Goal: Navigation & Orientation: Find specific page/section

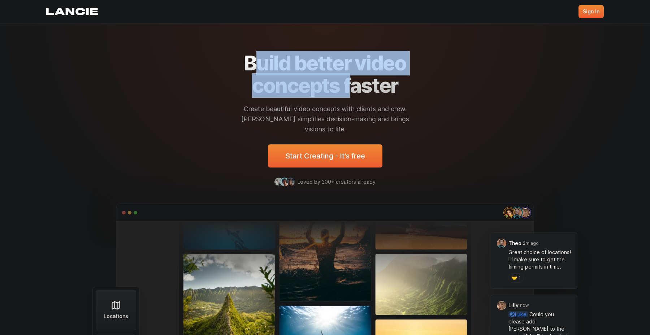
drag, startPoint x: 250, startPoint y: 56, endPoint x: 352, endPoint y: 92, distance: 108.6
click at [352, 92] on h1 "Build better video concepts faster" at bounding box center [325, 74] width 162 height 44
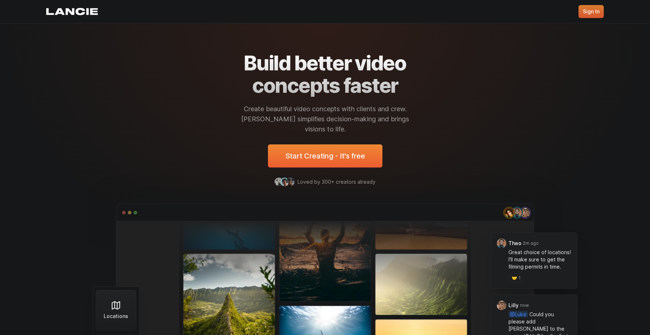
click at [594, 12] on link "Sign In" at bounding box center [590, 11] width 25 height 13
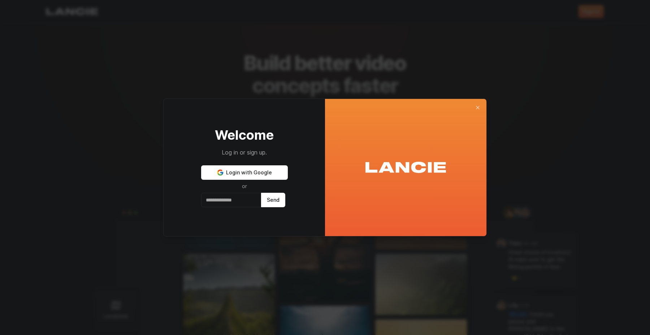
click at [202, 57] on div at bounding box center [325, 167] width 650 height 335
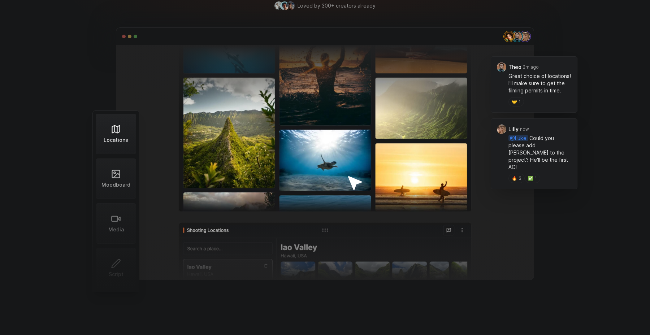
scroll to position [182, 0]
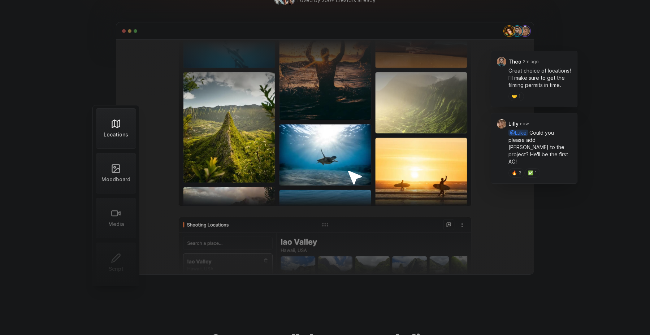
click at [217, 122] on img at bounding box center [325, 157] width 313 height 234
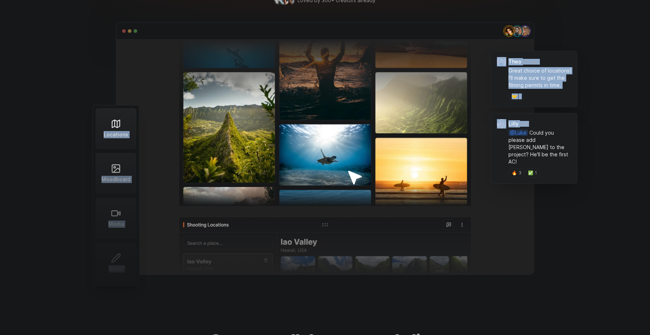
drag, startPoint x: 529, startPoint y: 117, endPoint x: 519, endPoint y: 192, distance: 75.4
click at [519, 191] on div "Locations Moodboard Media Script Theo 2m ago Great choice of locations! I'll ma…" at bounding box center [325, 156] width 418 height 235
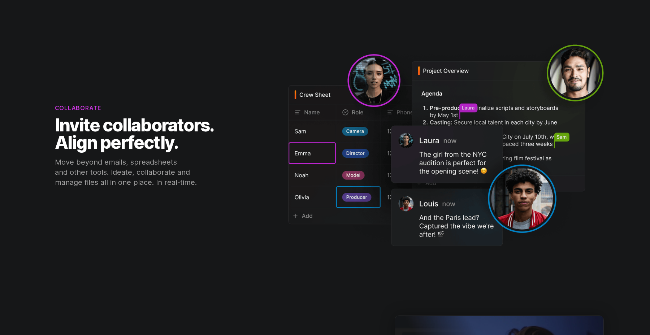
scroll to position [1245, 0]
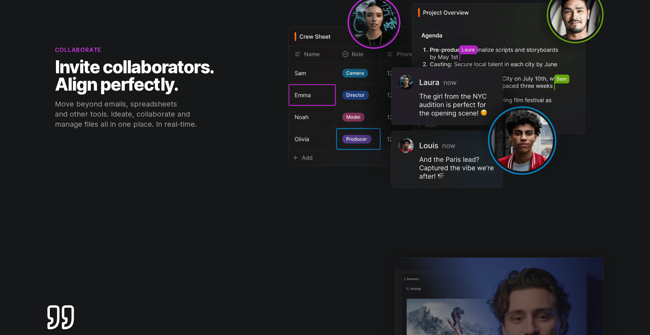
click at [418, 130] on img at bounding box center [445, 87] width 315 height 202
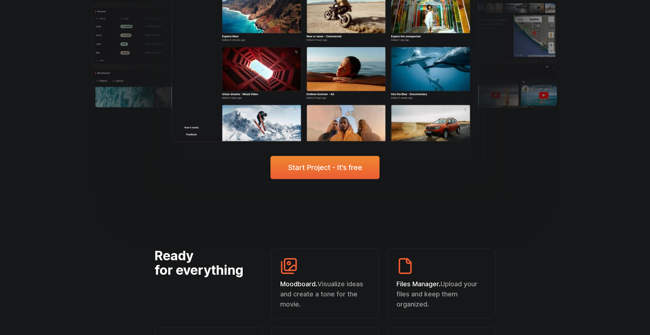
scroll to position [1996, 0]
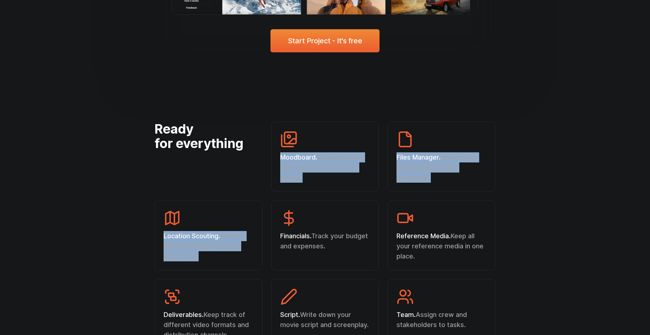
drag, startPoint x: 340, startPoint y: 118, endPoint x: 338, endPoint y: 194, distance: 75.8
click at [338, 194] on div "Ready for everything Moodboard . Visualize ideas and create a tone for the movi…" at bounding box center [324, 235] width 341 height 227
click at [338, 200] on div "Financials . Track your budget and expenses." at bounding box center [325, 235] width 108 height 70
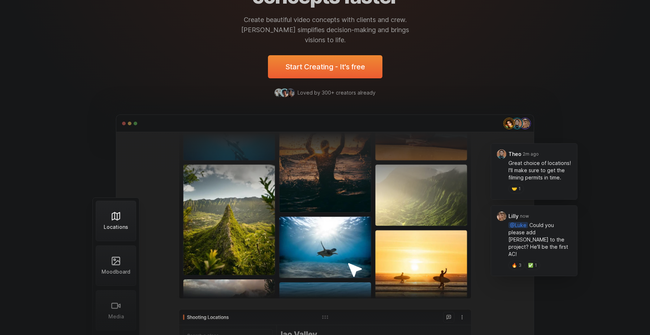
scroll to position [0, 0]
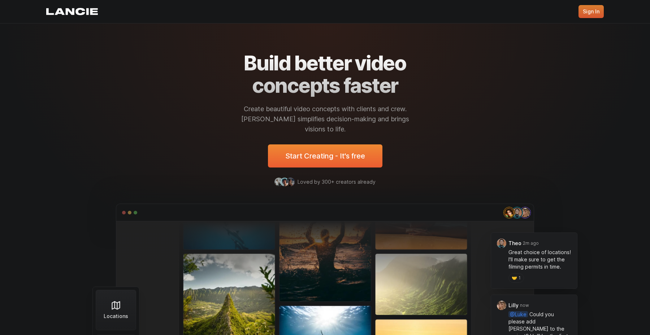
click at [585, 14] on link "Sign In" at bounding box center [590, 11] width 25 height 13
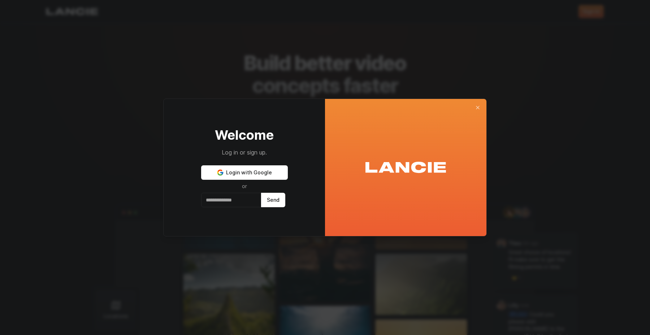
click at [456, 13] on div at bounding box center [325, 167] width 650 height 335
